Goal: Task Accomplishment & Management: Use online tool/utility

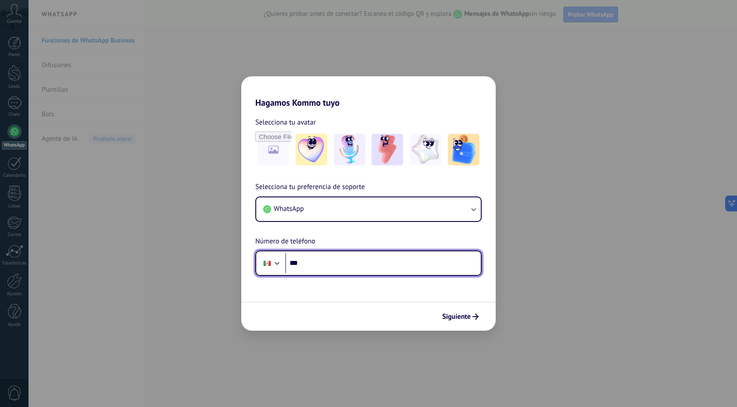
click at [342, 266] on input "***" at bounding box center [383, 263] width 196 height 20
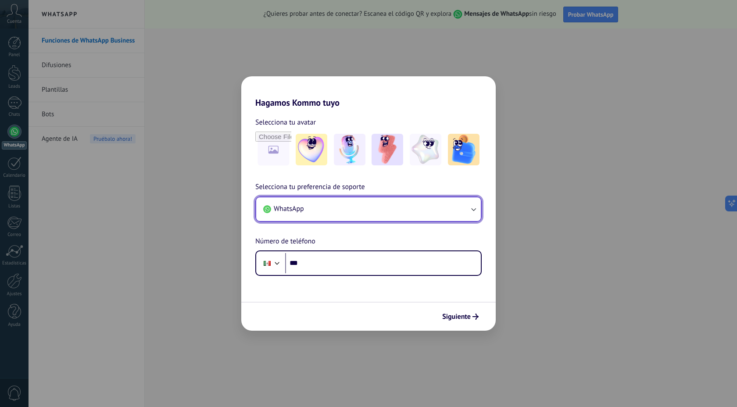
click at [447, 210] on button "WhatsApp" at bounding box center [368, 209] width 224 height 24
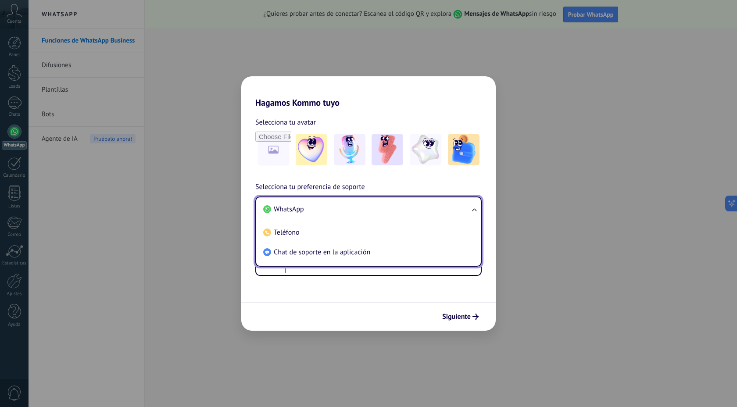
click at [447, 210] on li "WhatsApp" at bounding box center [367, 210] width 214 height 20
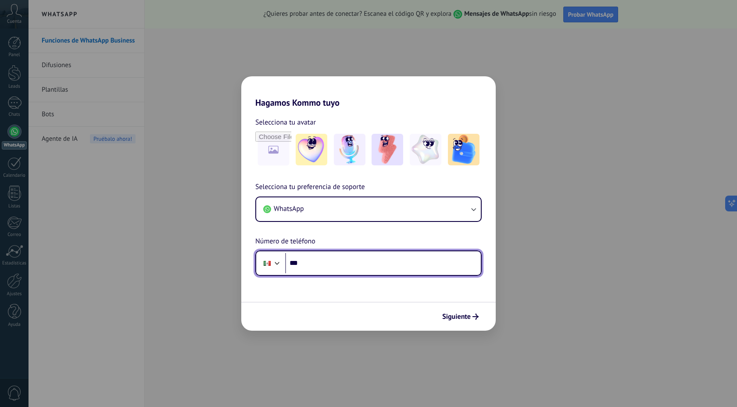
click at [321, 266] on input "***" at bounding box center [383, 263] width 196 height 20
type input "**********"
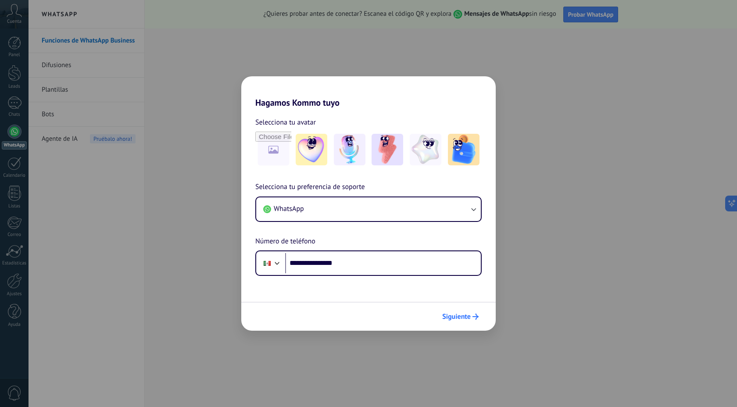
click at [468, 317] on span "Siguiente" at bounding box center [456, 317] width 29 height 6
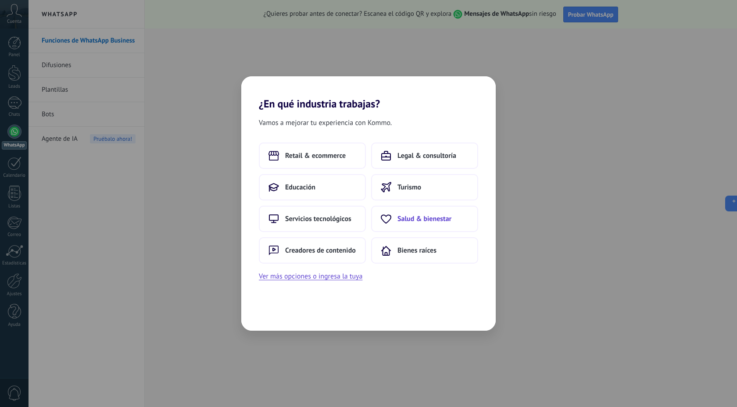
click at [411, 215] on span "Salud & bienestar" at bounding box center [424, 218] width 54 height 9
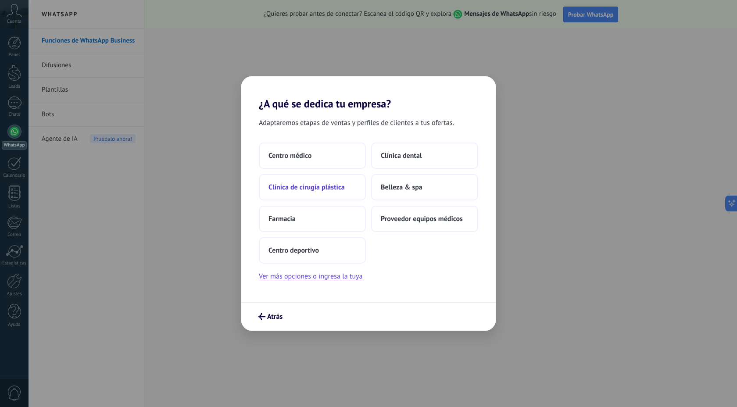
click at [346, 189] on button "Clínica de cirugía plástica" at bounding box center [312, 187] width 107 height 26
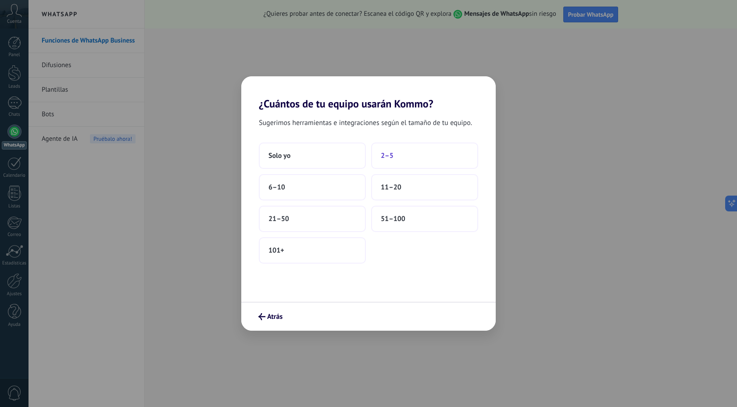
click at [411, 157] on button "2–5" at bounding box center [424, 156] width 107 height 26
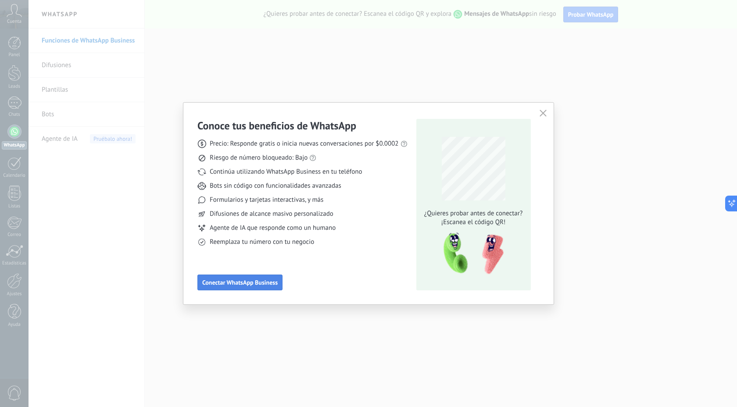
click at [271, 288] on button "Conectar WhatsApp Business" at bounding box center [239, 282] width 85 height 16
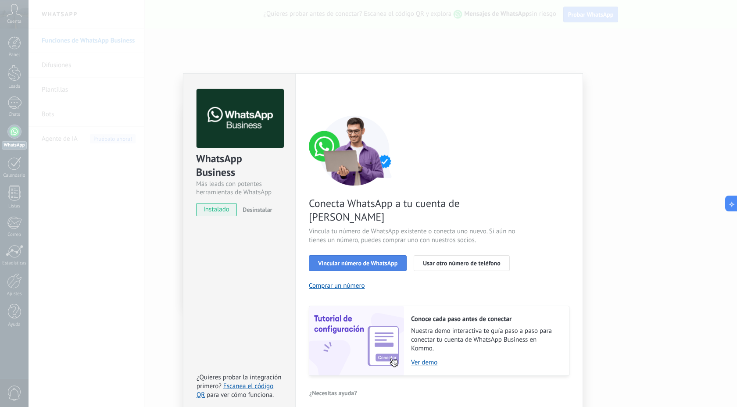
click at [372, 260] on span "Vincular número de WhatsApp" at bounding box center [357, 263] width 79 height 6
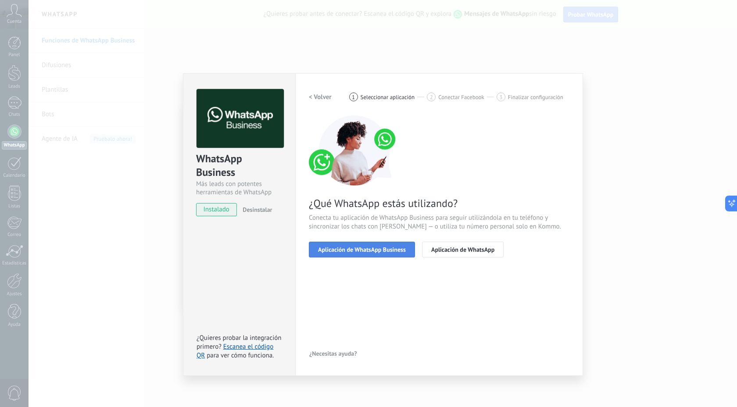
click at [399, 250] on span "Aplicación de WhatsApp Business" at bounding box center [362, 249] width 88 height 6
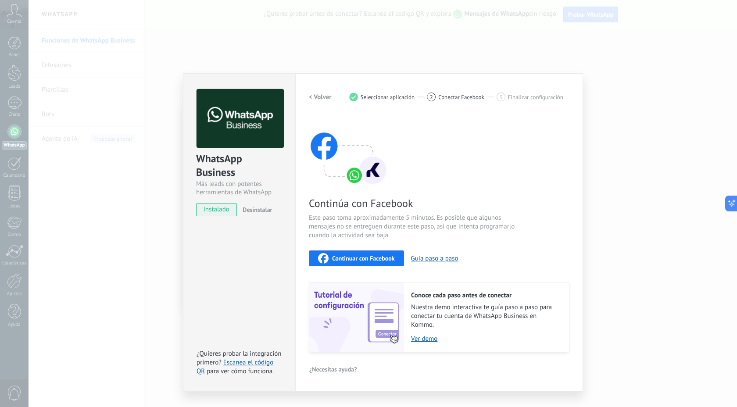
click at [374, 255] on span "Continuar con Facebook" at bounding box center [363, 258] width 63 height 6
click at [626, 139] on div "WhatsApp Business Más leads con potentes herramientas de WhatsApp instalado Des…" at bounding box center [383, 203] width 708 height 407
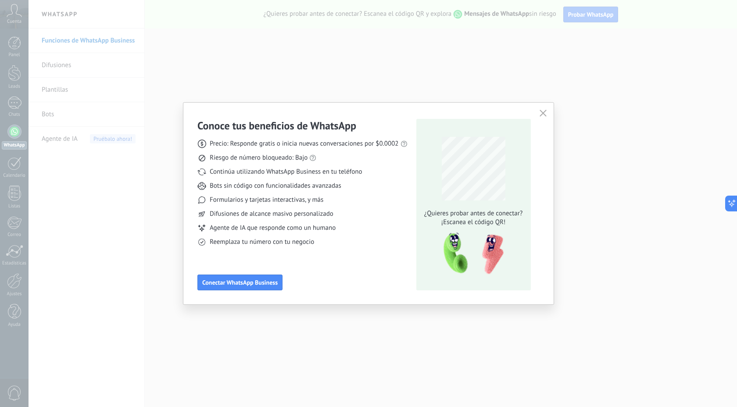
click at [548, 114] on button "button" at bounding box center [542, 113] width 11 height 12
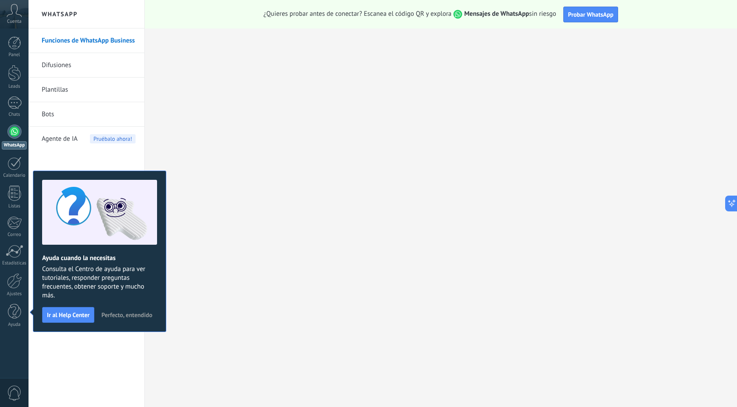
click at [86, 64] on link "Difusiones" at bounding box center [89, 65] width 94 height 25
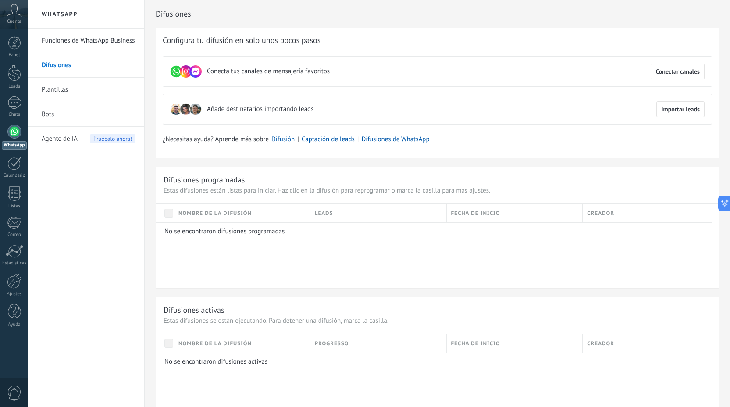
click at [78, 93] on link "Plantillas" at bounding box center [89, 90] width 94 height 25
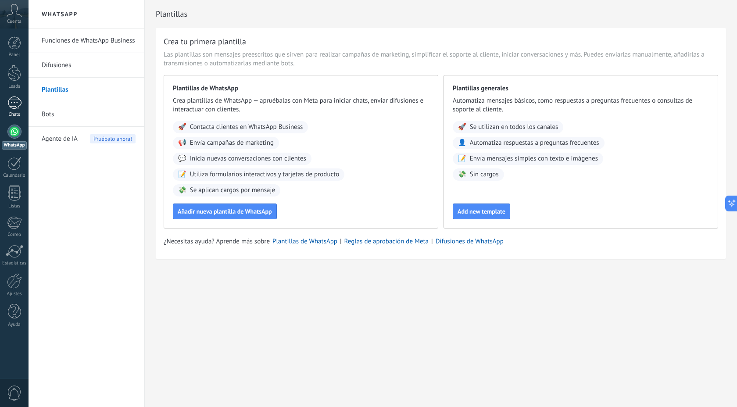
click at [14, 100] on div at bounding box center [14, 102] width 14 height 13
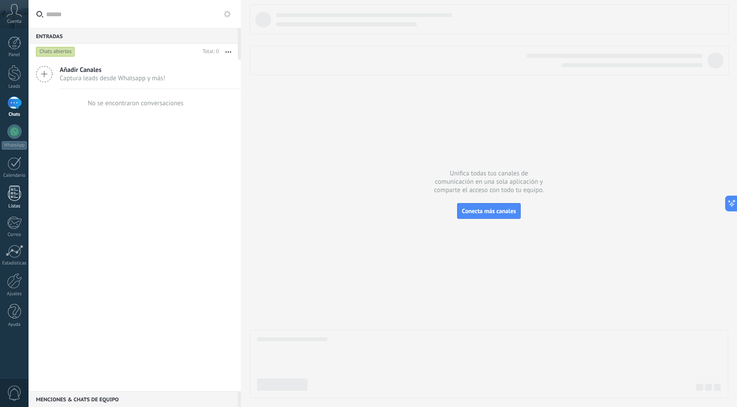
click at [15, 188] on div at bounding box center [14, 192] width 13 height 15
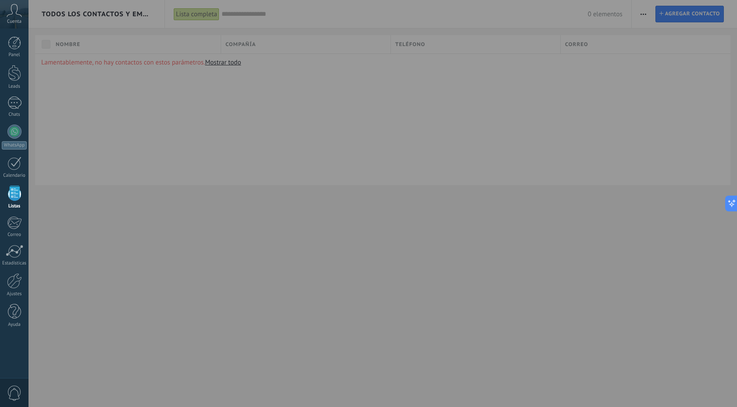
click at [15, 14] on icon at bounding box center [14, 10] width 15 height 13
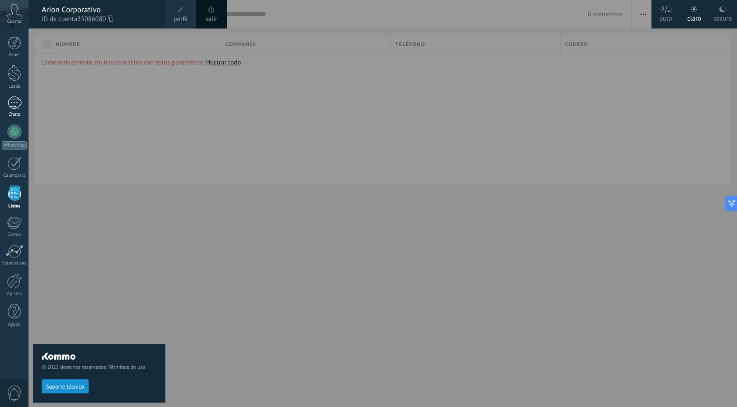
click at [13, 102] on div at bounding box center [14, 102] width 14 height 13
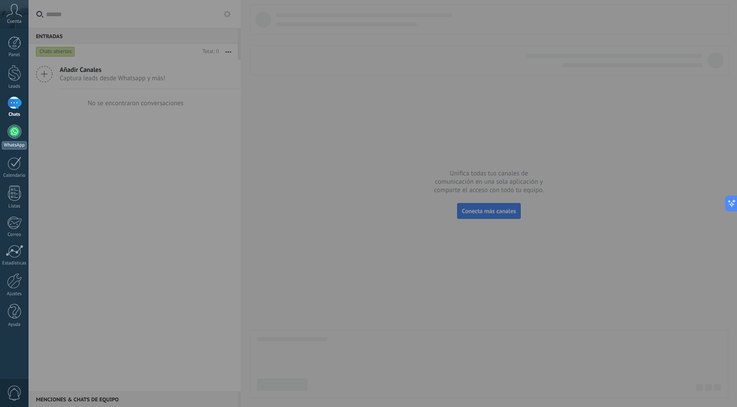
click at [17, 132] on div at bounding box center [14, 132] width 14 height 14
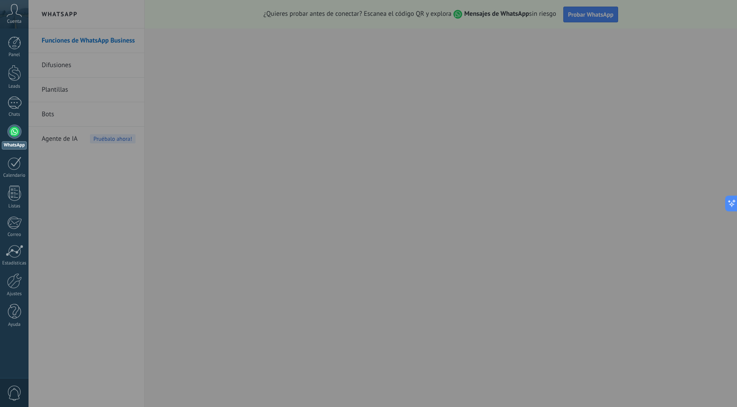
click at [596, 16] on div at bounding box center [397, 203] width 737 height 407
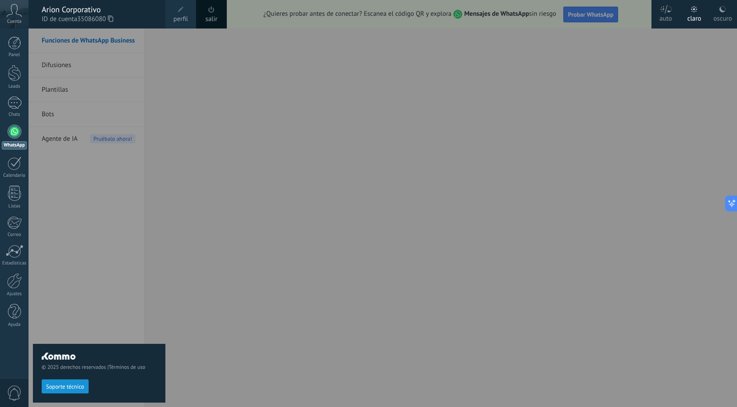
click at [581, 16] on div at bounding box center [397, 203] width 737 height 407
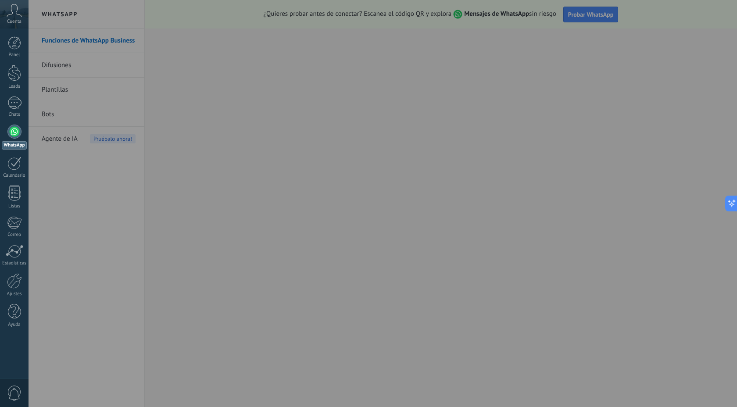
click at [581, 16] on div at bounding box center [397, 203] width 737 height 407
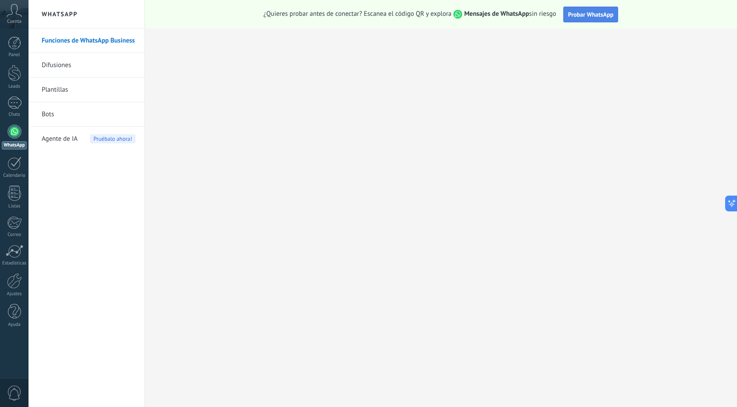
click at [581, 19] on button "Probar WhatsApp" at bounding box center [590, 15] width 55 height 16
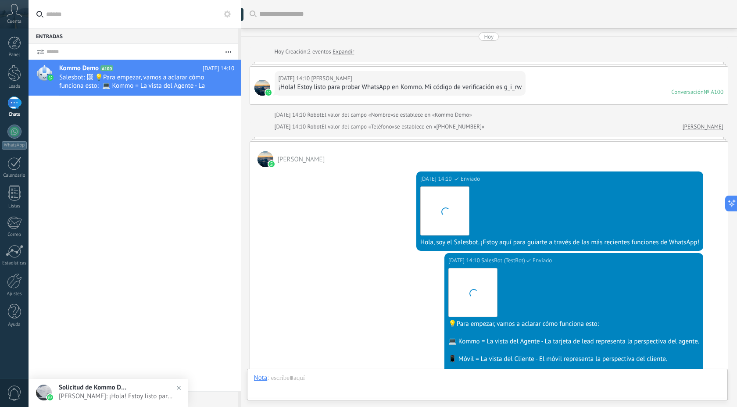
scroll to position [174, 0]
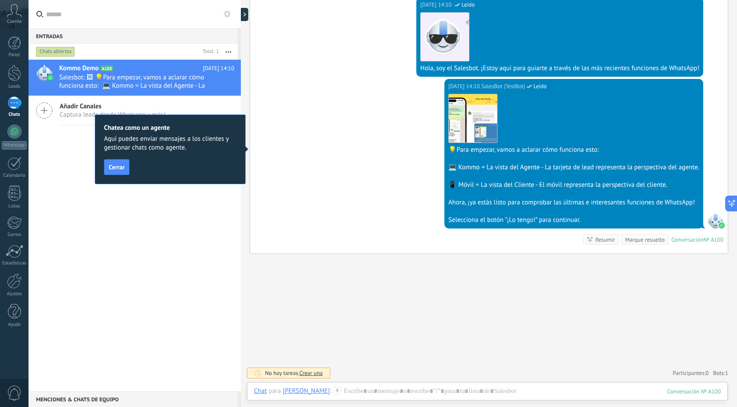
click at [111, 170] on span "Cerrar" at bounding box center [117, 167] width 16 height 6
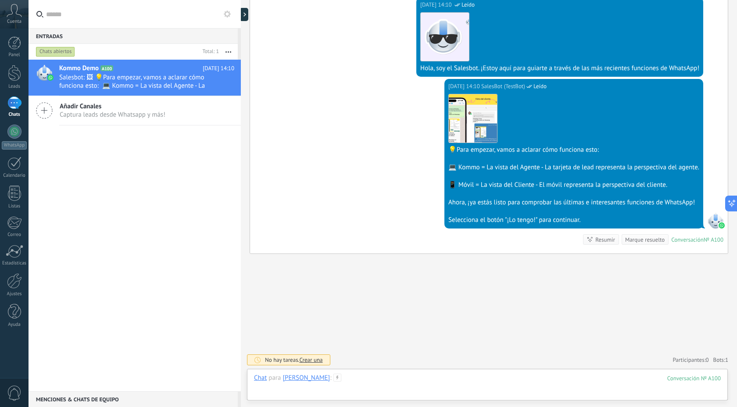
click at [393, 387] on div at bounding box center [487, 387] width 467 height 26
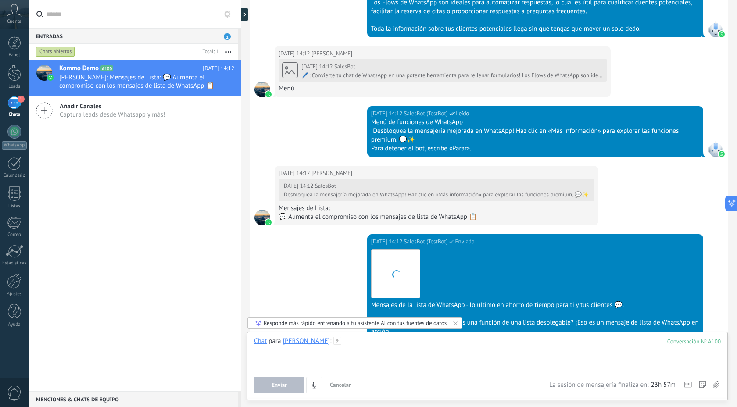
scroll to position [814, 0]
